Goal: Information Seeking & Learning: Learn about a topic

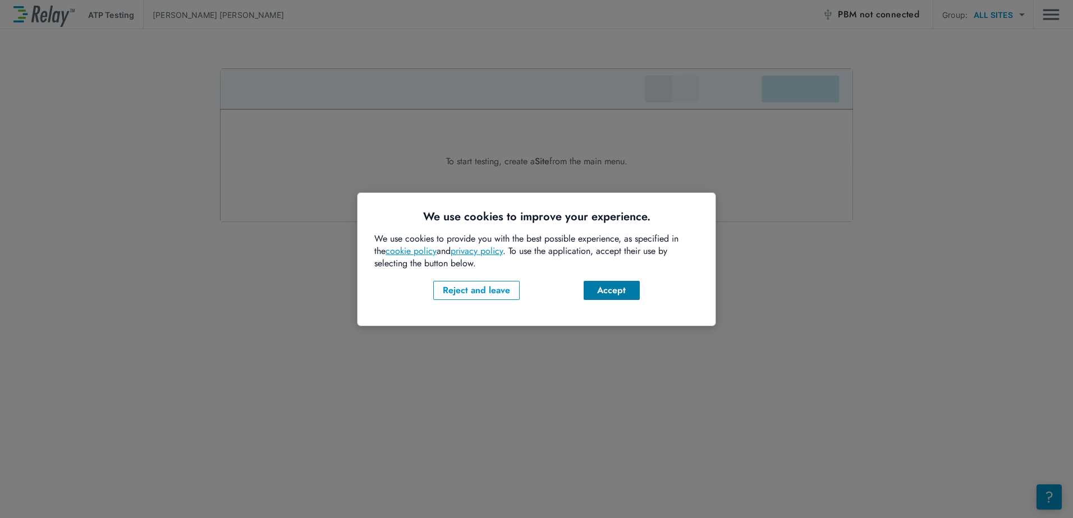
click at [601, 289] on div "Accept" at bounding box center [611, 290] width 38 height 13
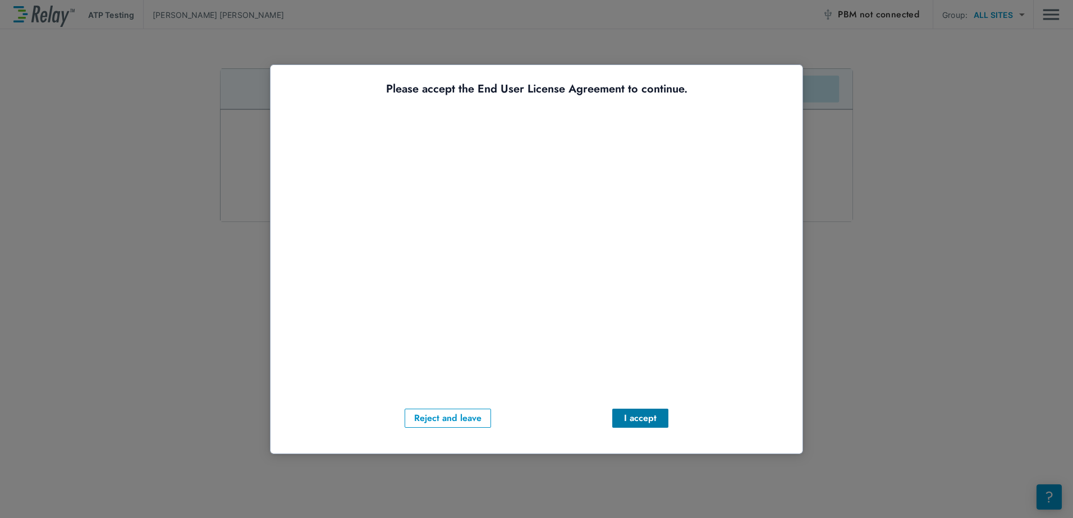
click at [639, 417] on div "I accept" at bounding box center [640, 418] width 38 height 13
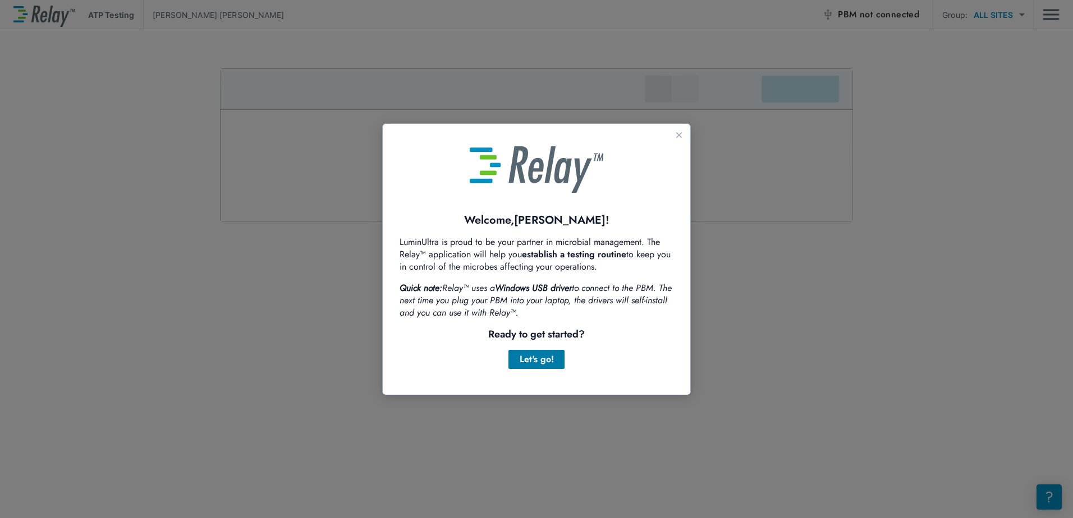
click at [535, 358] on div "Let's go!" at bounding box center [536, 359] width 38 height 13
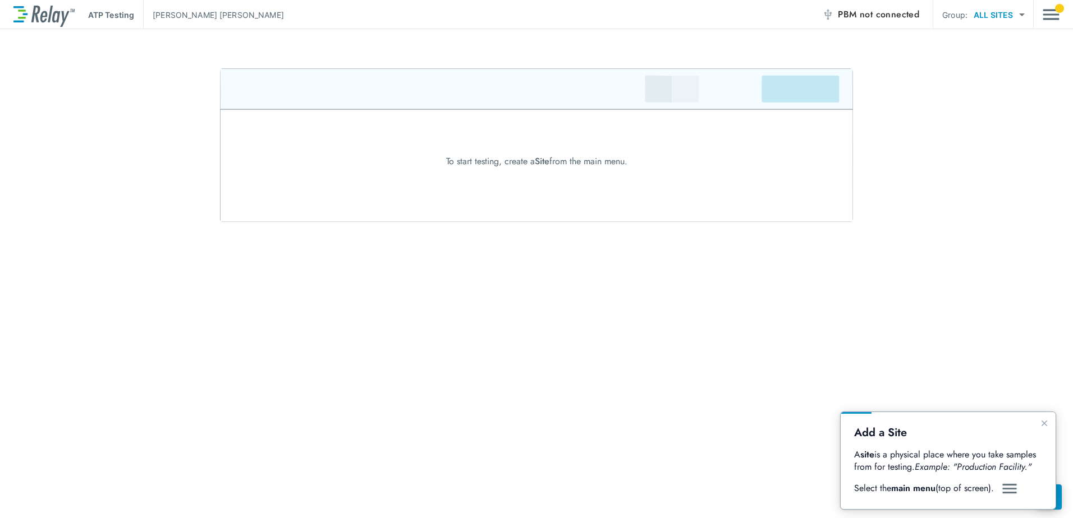
click at [915, 488] on b "main menu" at bounding box center [913, 488] width 44 height 13
click at [1048, 17] on img "Main menu" at bounding box center [1050, 14] width 17 height 21
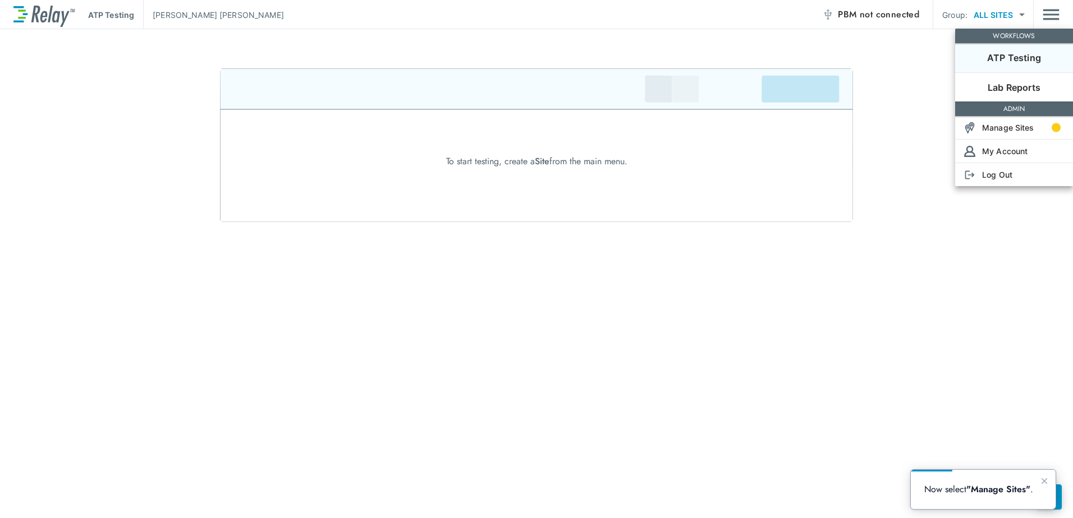
click at [1019, 58] on p "ATP Testing" at bounding box center [1014, 57] width 54 height 13
